Goal: Find specific page/section

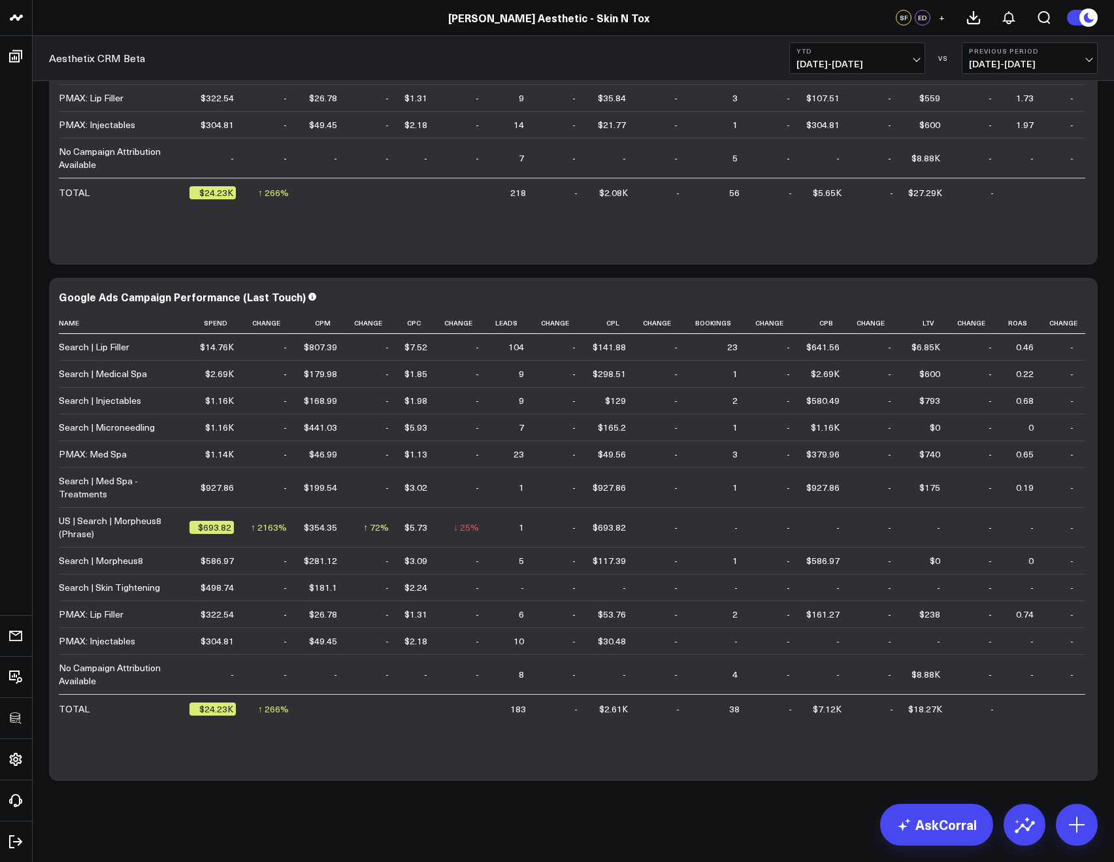
scroll to position [4383, 0]
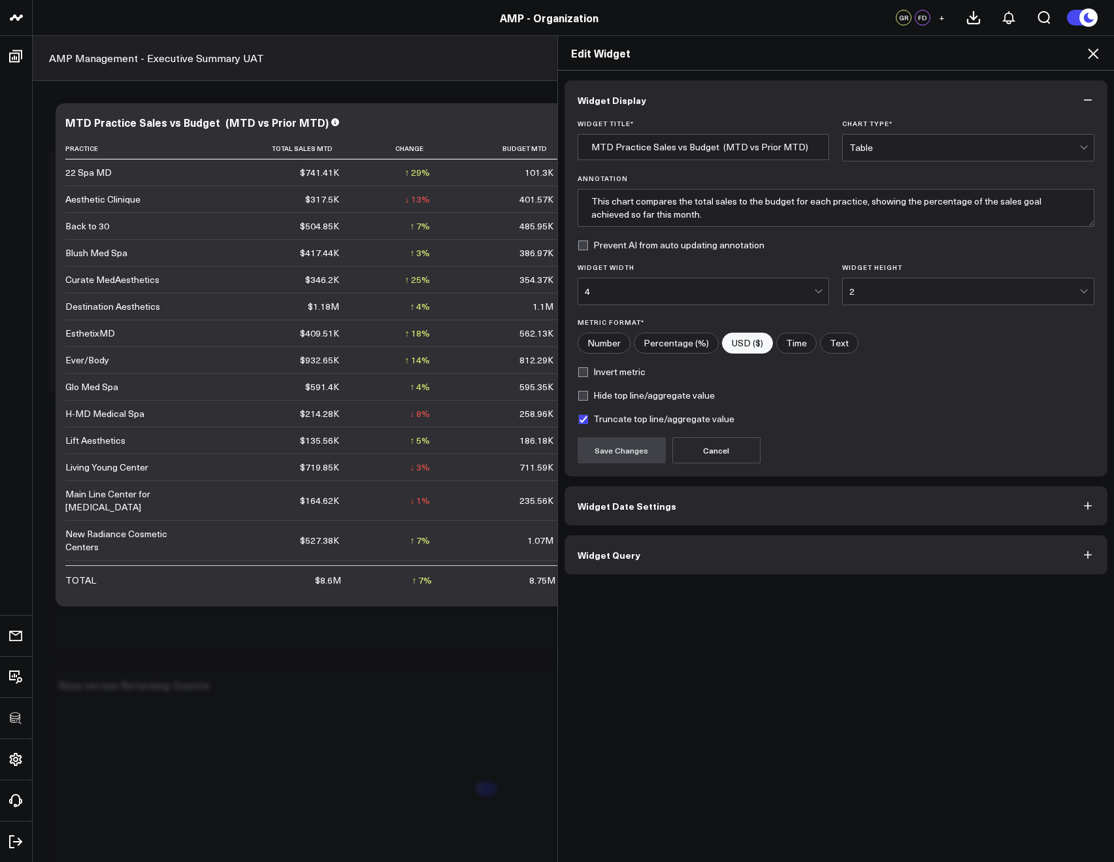
click at [1086, 49] on icon at bounding box center [1093, 54] width 16 height 16
